Goal: Task Accomplishment & Management: Use online tool/utility

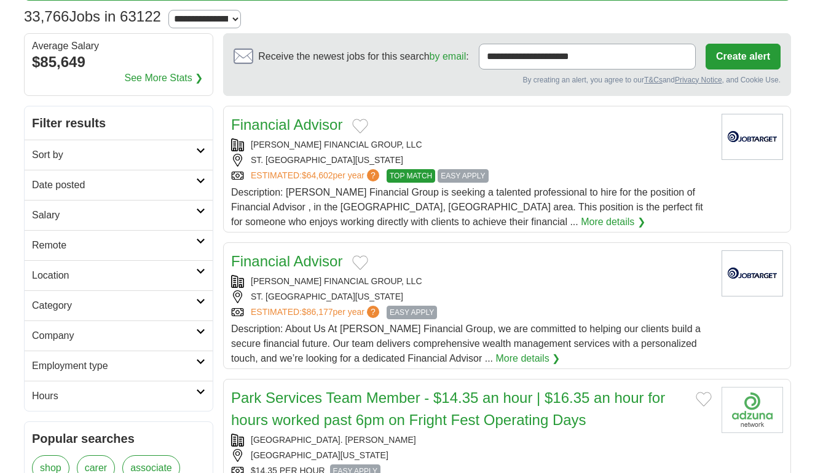
scroll to position [61, 0]
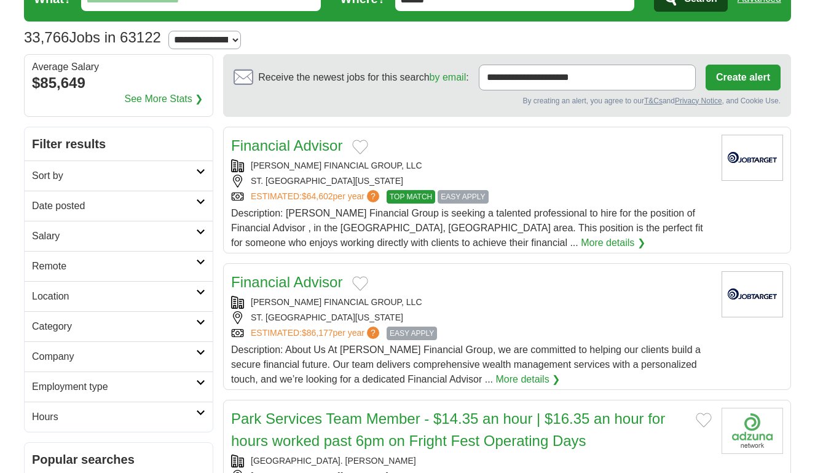
click at [206, 170] on link "Sort by" at bounding box center [119, 175] width 188 height 30
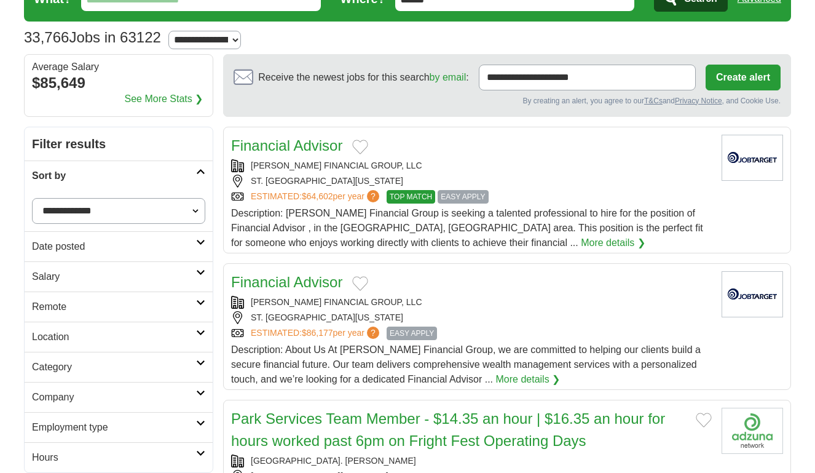
scroll to position [123, 0]
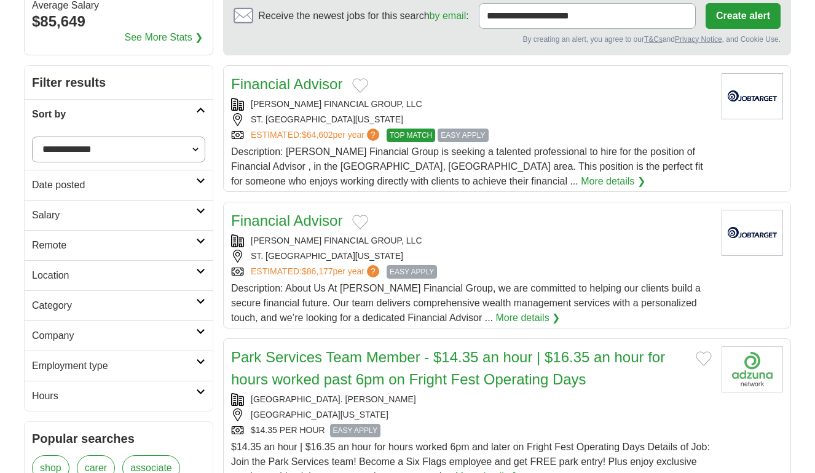
click at [203, 300] on icon at bounding box center [200, 301] width 9 height 6
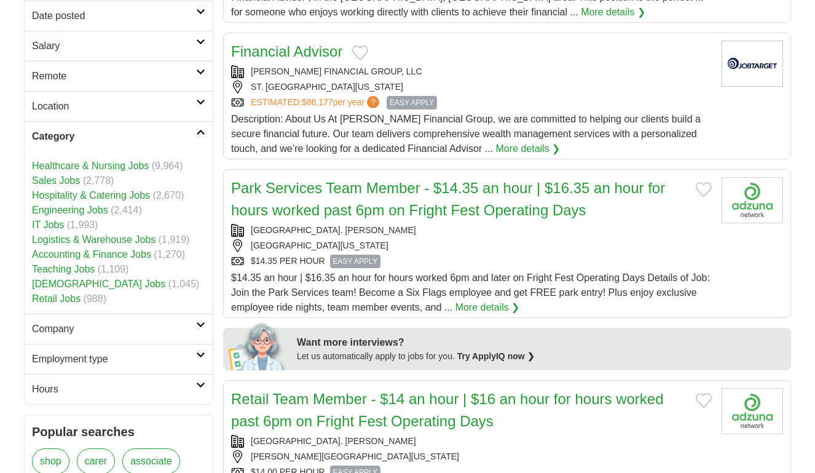
scroll to position [307, 0]
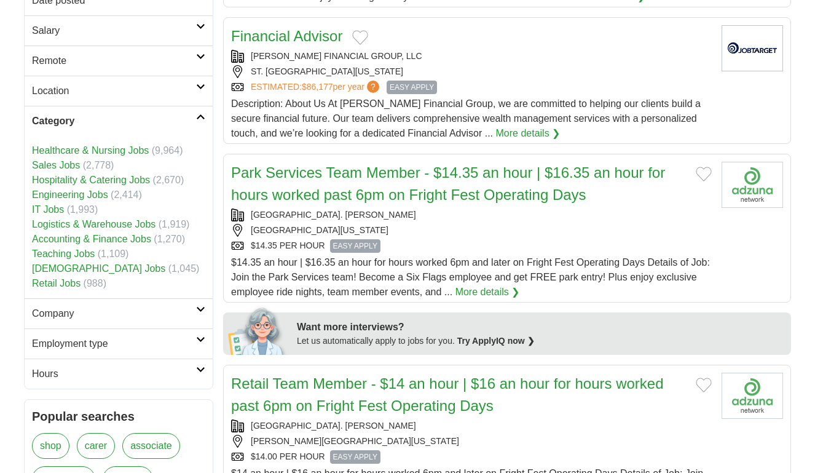
click at [62, 267] on link "[DEMOGRAPHIC_DATA] Jobs" at bounding box center [98, 268] width 133 height 10
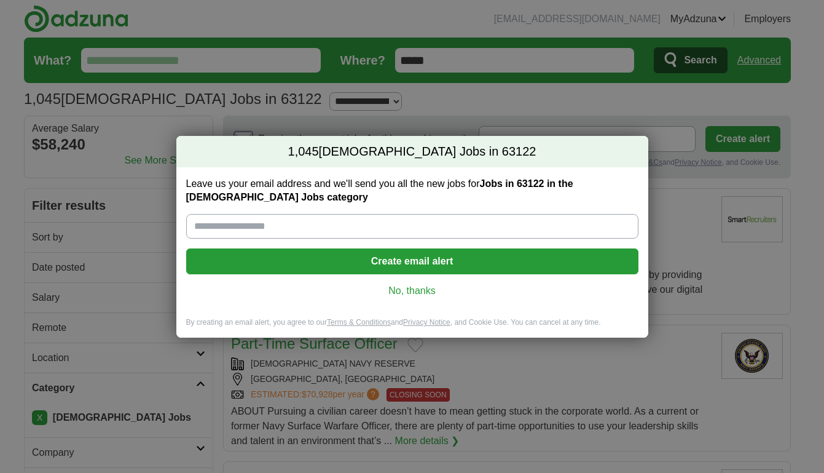
click at [410, 284] on link "No, thanks" at bounding box center [412, 291] width 433 height 14
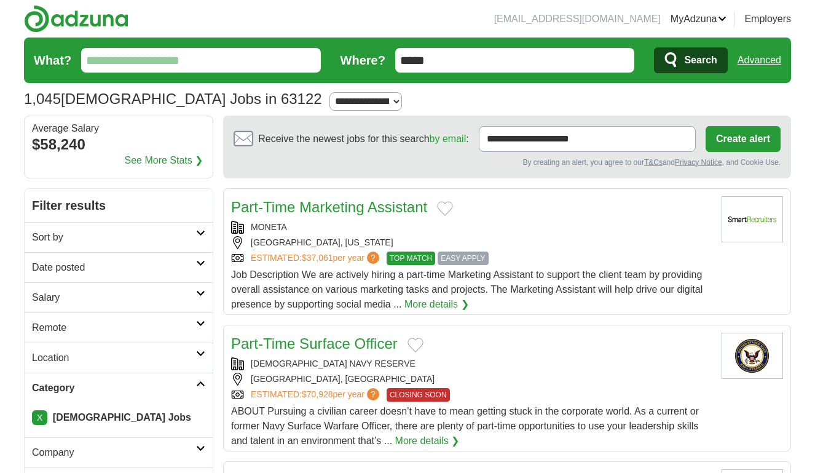
click at [329, 100] on select "**********" at bounding box center [365, 101] width 73 height 18
click at [197, 326] on link "Remote" at bounding box center [119, 327] width 188 height 30
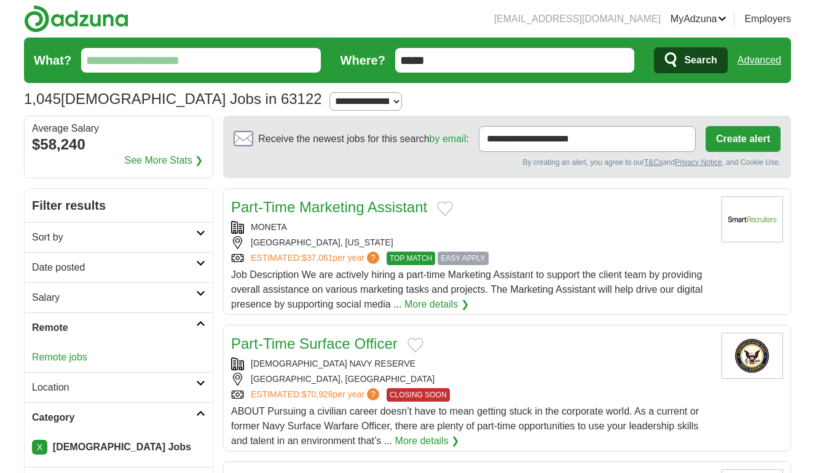
click at [49, 357] on link "Remote jobs" at bounding box center [59, 356] width 55 height 10
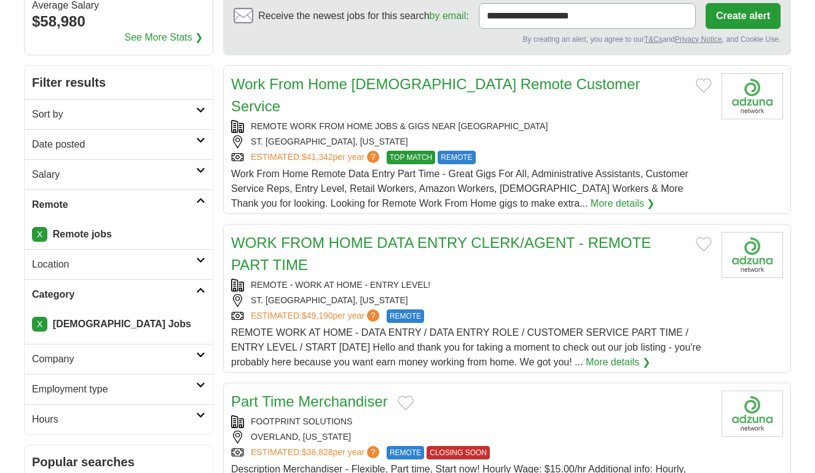
scroll to position [61, 0]
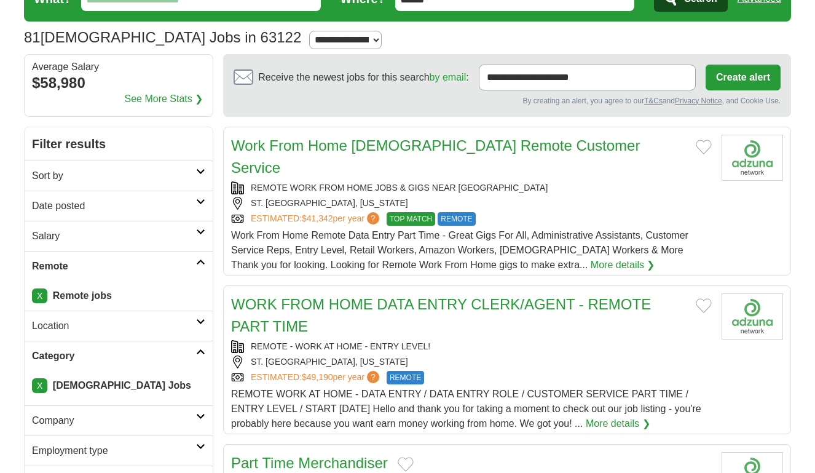
click at [514, 296] on link "WORK FROM HOME DATA ENTRY CLERK/AGENT - REMOTE PART TIME" at bounding box center [441, 315] width 420 height 39
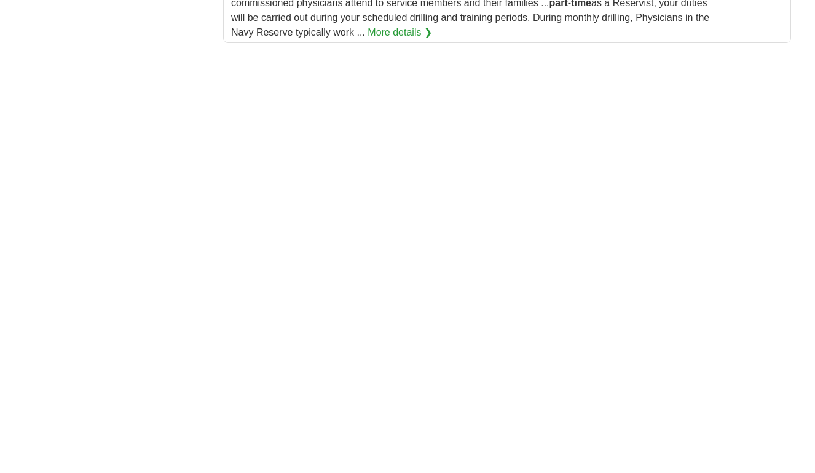
scroll to position [1782, 0]
